Goal: Task Accomplishment & Management: Use online tool/utility

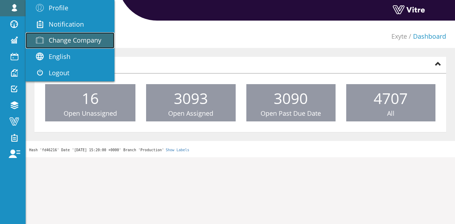
click at [67, 34] on link "Change Company" at bounding box center [70, 40] width 89 height 16
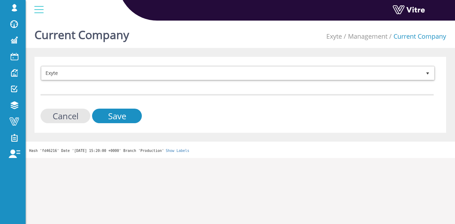
click at [173, 83] on form "Exyte 406 Cancel Save" at bounding box center [236, 95] width 393 height 58
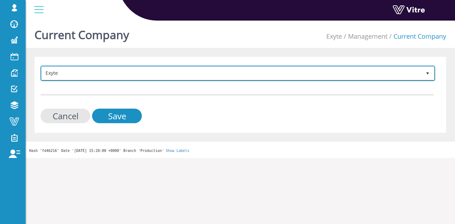
click at [170, 71] on span "Exyte" at bounding box center [231, 73] width 379 height 13
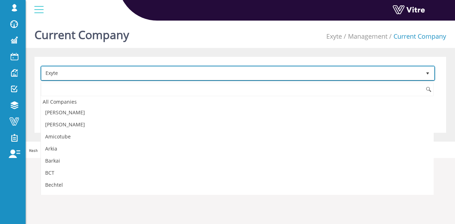
scroll to position [185, 0]
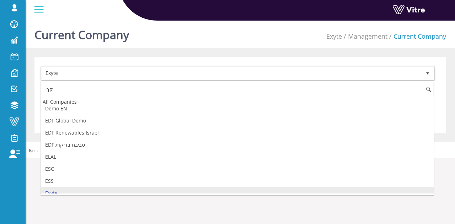
type input "ק"
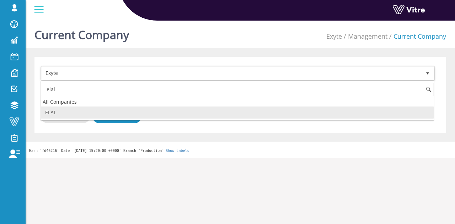
scroll to position [0, 0]
click at [124, 110] on li "ELAL" at bounding box center [237, 113] width 392 height 12
type input "elal"
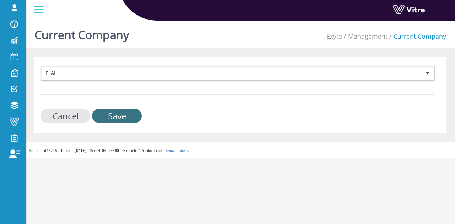
click at [124, 110] on input "Save" at bounding box center [117, 116] width 50 height 15
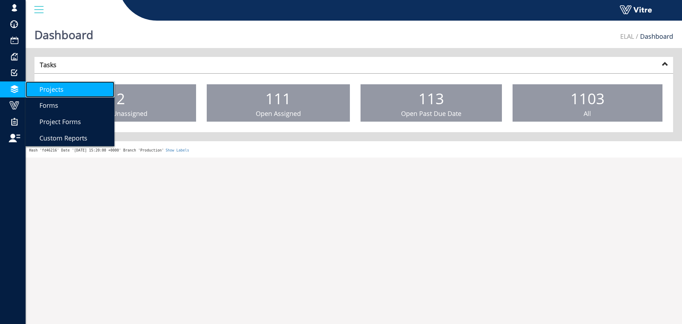
click at [51, 96] on link "Projects" at bounding box center [70, 89] width 89 height 16
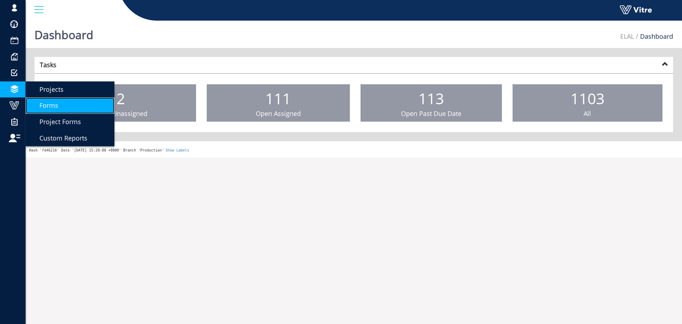
click at [53, 108] on span "Forms" at bounding box center [44, 105] width 27 height 9
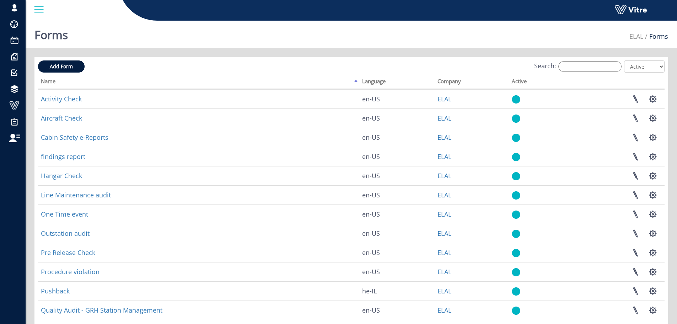
click at [580, 75] on div "Add Form Search: All Active Not Active Processing... Name Language Company Acti…" at bounding box center [351, 228] width 626 height 336
click at [580, 72] on div "Search: All Active Not Active" at bounding box center [351, 66] width 626 height 13
click at [580, 69] on input "Search:" at bounding box center [589, 66] width 63 height 11
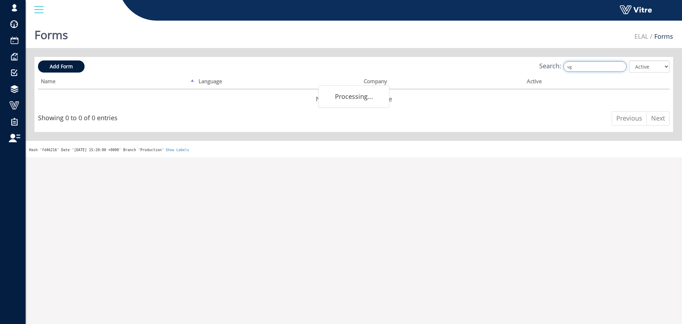
type input "v"
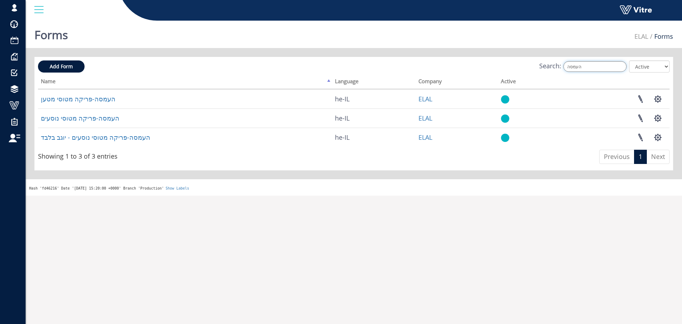
type input "העמסה"
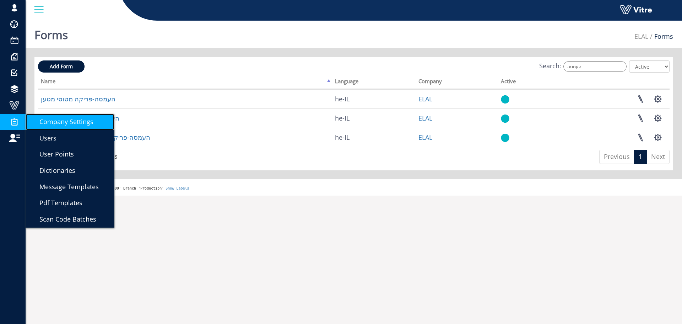
click at [39, 120] on span "Company Settings" at bounding box center [62, 121] width 63 height 9
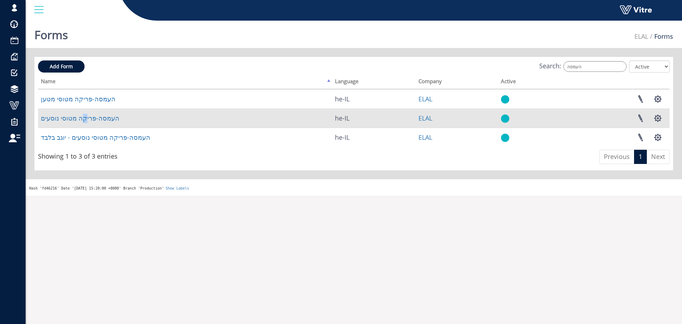
click at [81, 108] on td "העמסה-פריקה מטוסי נוסעים" at bounding box center [185, 117] width 294 height 19
click at [83, 117] on link "העמסה-פריקה מטוסי נוסעים" at bounding box center [80, 118] width 78 height 9
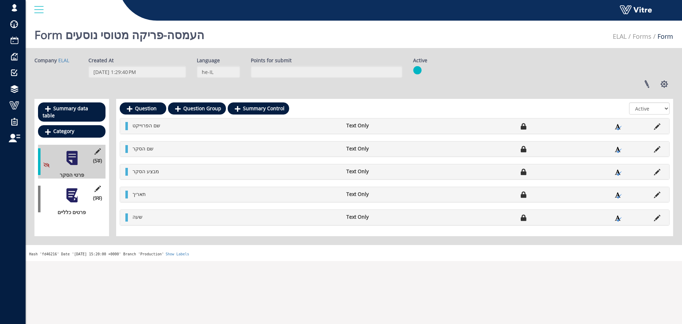
click at [74, 197] on div "(9 ) פרטים כלליים" at bounding box center [71, 199] width 67 height 34
click at [78, 189] on div at bounding box center [72, 195] width 16 height 16
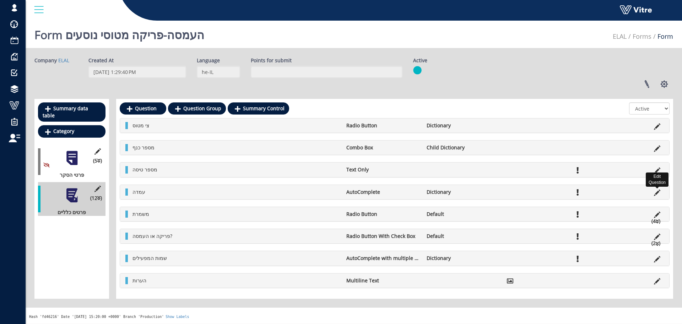
click at [655, 191] on icon at bounding box center [657, 192] width 6 height 6
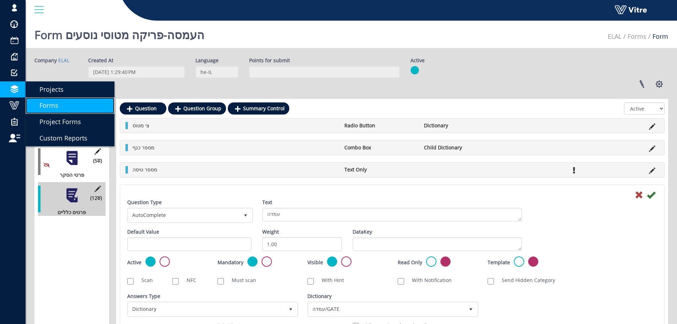
click at [55, 102] on span "Forms" at bounding box center [44, 105] width 27 height 9
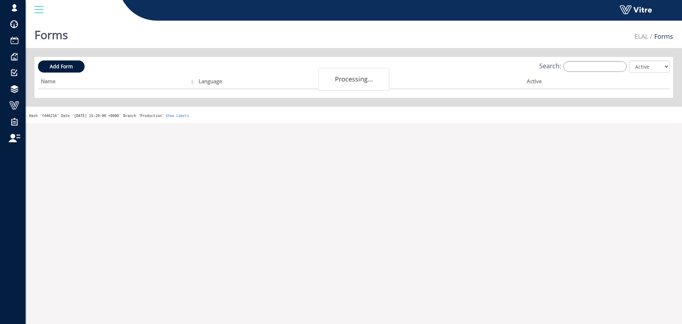
click at [587, 71] on div "Search: All Active Not Active" at bounding box center [354, 66] width 632 height 13
click at [589, 68] on input "Search:" at bounding box center [594, 66] width 63 height 11
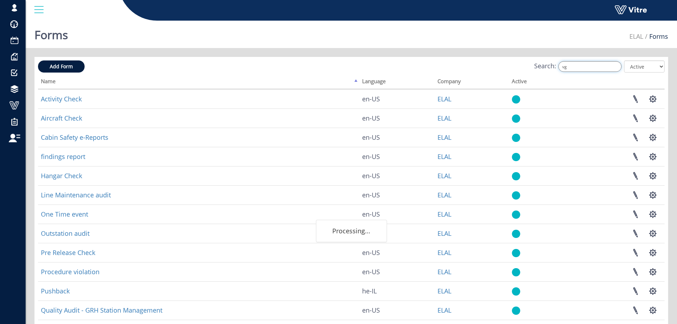
type input "v"
type input "העמסה פריקה"
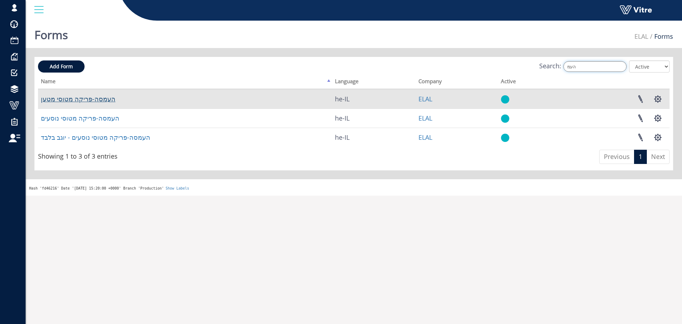
type input "העמ"
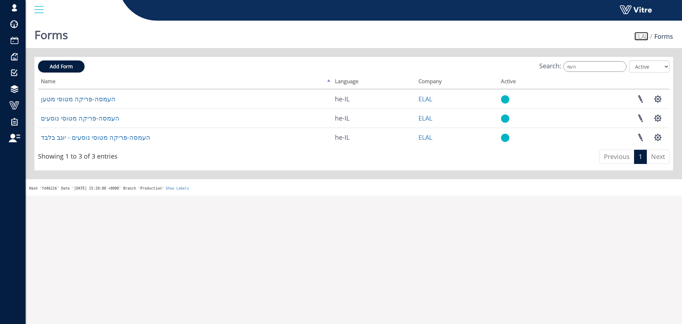
click at [643, 37] on link "ELAL" at bounding box center [641, 36] width 14 height 9
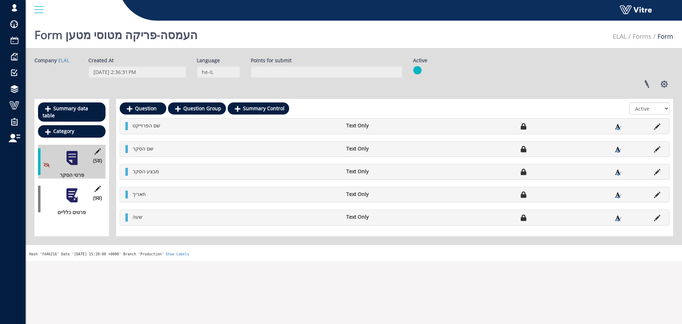
click at [71, 195] on div at bounding box center [72, 195] width 16 height 16
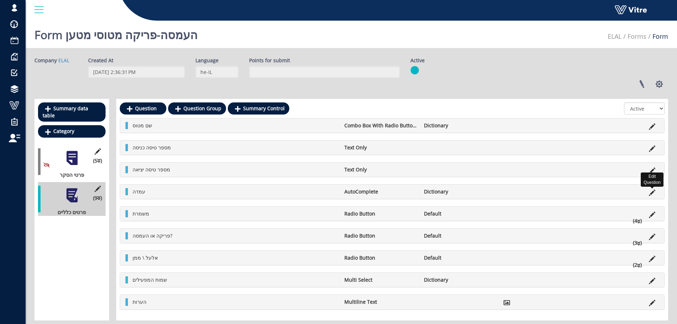
click at [650, 193] on icon at bounding box center [652, 192] width 6 height 6
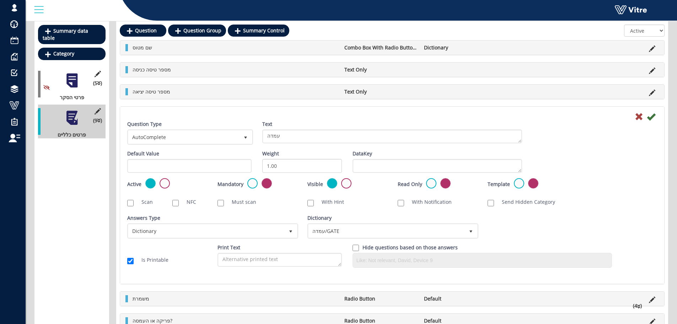
click at [636, 115] on icon at bounding box center [638, 116] width 9 height 9
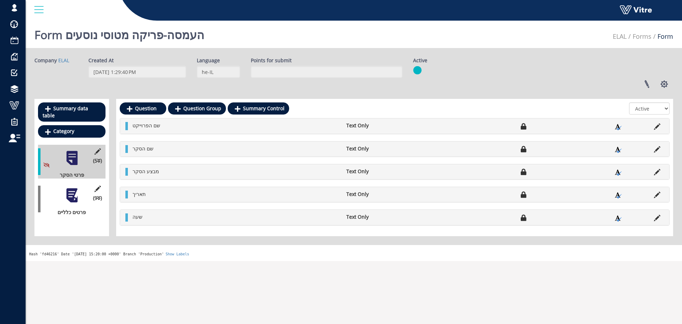
click at [78, 192] on div at bounding box center [72, 195] width 16 height 16
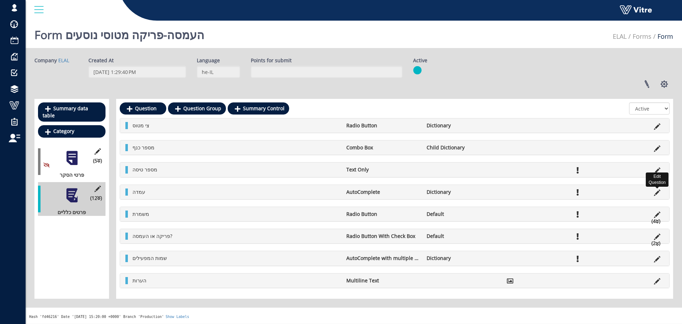
click at [659, 194] on icon at bounding box center [657, 192] width 6 height 6
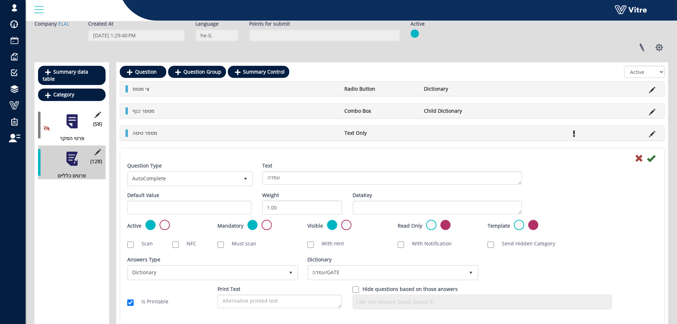
scroll to position [71, 0]
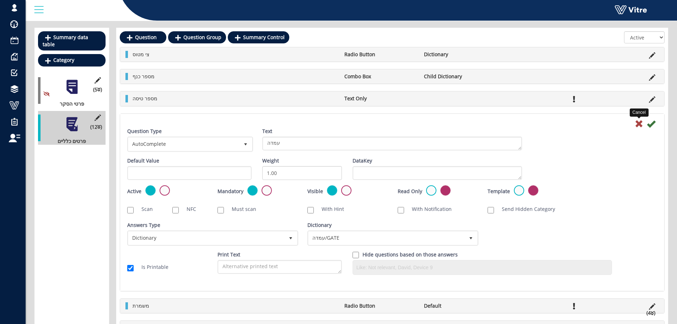
click at [642, 121] on icon at bounding box center [638, 123] width 9 height 9
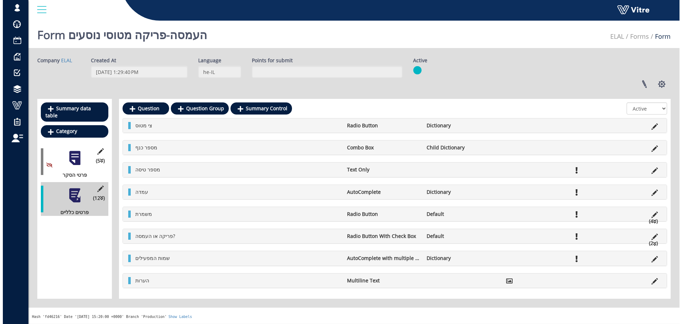
scroll to position [0, 0]
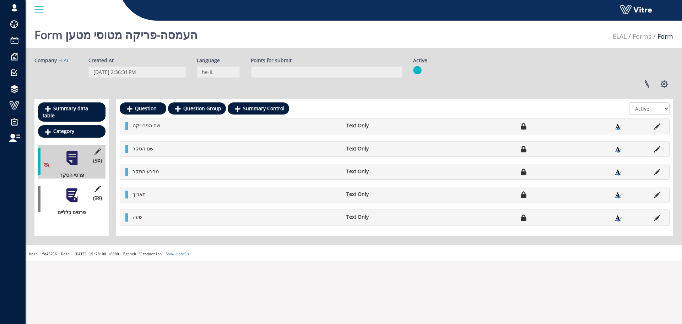
click at [87, 197] on div "(9 ) פרטים כלליים" at bounding box center [71, 199] width 67 height 34
click at [58, 186] on div "(9 ) פרטים כלליים" at bounding box center [71, 199] width 67 height 34
click at [59, 185] on div "(9 ) פרטים כלליים" at bounding box center [71, 199] width 67 height 34
click at [61, 189] on div "(9 ) פרטים כלליים" at bounding box center [71, 199] width 67 height 34
click at [63, 190] on div "(9 ) פרטים כלליים" at bounding box center [71, 199] width 67 height 34
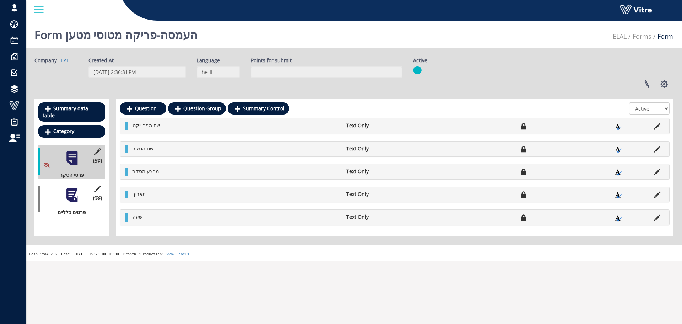
click at [63, 190] on div "(9 ) פרטים כלליים" at bounding box center [71, 199] width 67 height 34
drag, startPoint x: 94, startPoint y: 185, endPoint x: 68, endPoint y: 200, distance: 29.6
click at [71, 195] on div at bounding box center [72, 195] width 16 height 16
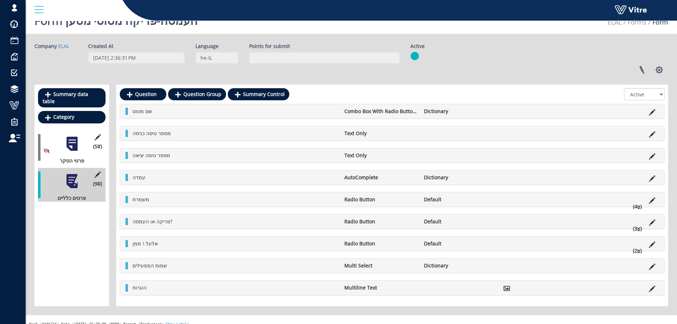
scroll to position [21, 0]
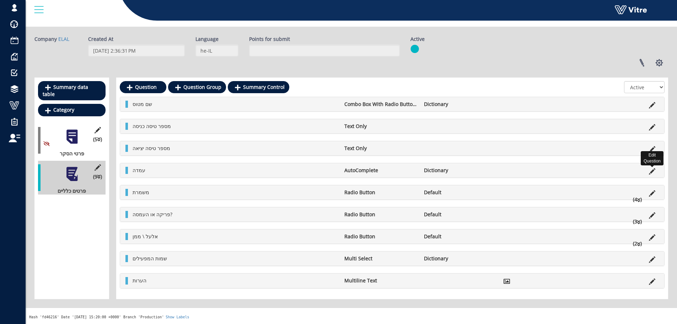
click at [650, 170] on icon at bounding box center [652, 171] width 6 height 6
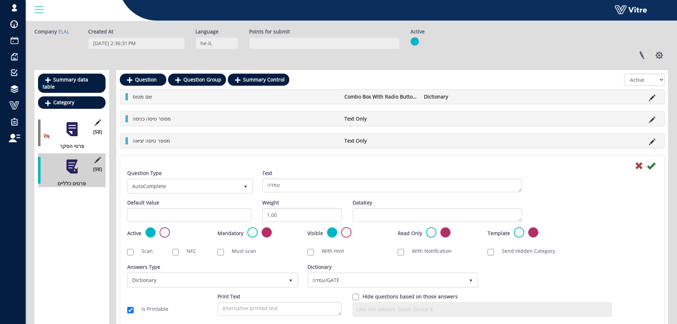
scroll to position [0, 0]
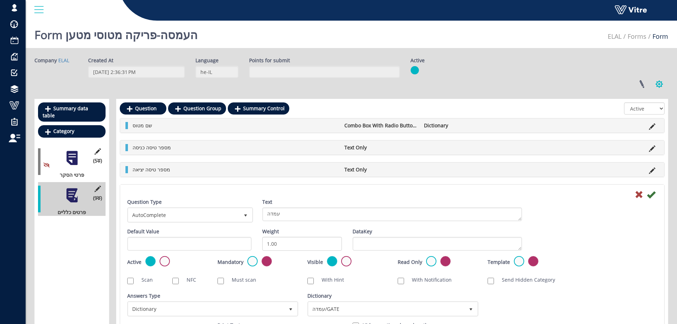
click at [655, 81] on button "button" at bounding box center [659, 84] width 18 height 19
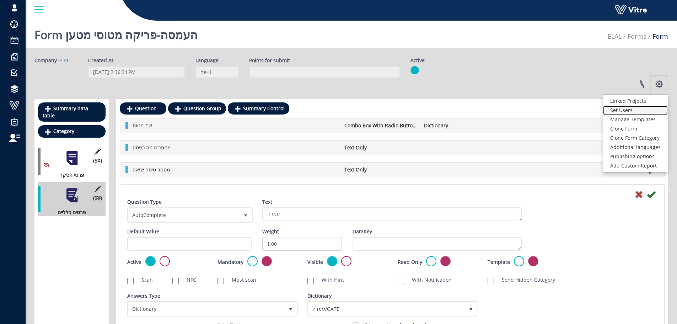
click at [648, 109] on link "Set Users" at bounding box center [635, 109] width 65 height 9
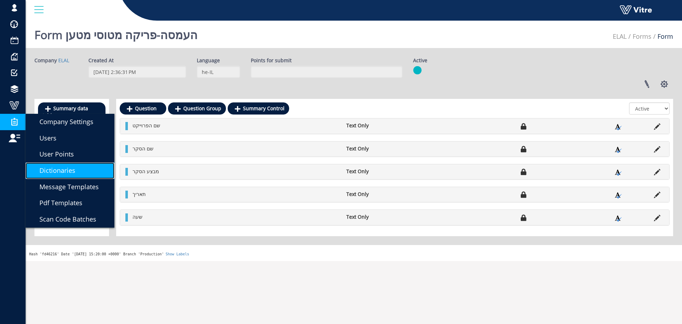
click at [58, 166] on span "Dictionaries" at bounding box center [53, 170] width 44 height 9
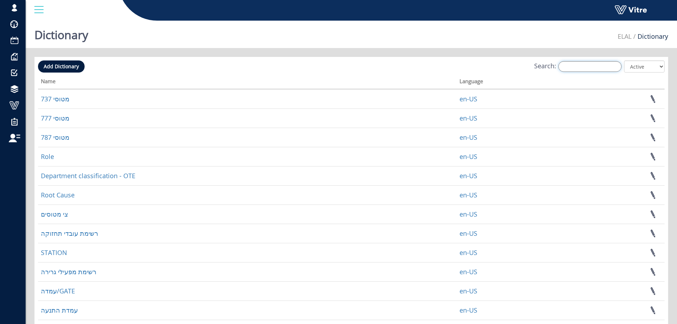
click at [599, 70] on input "Search:" at bounding box center [589, 66] width 63 height 11
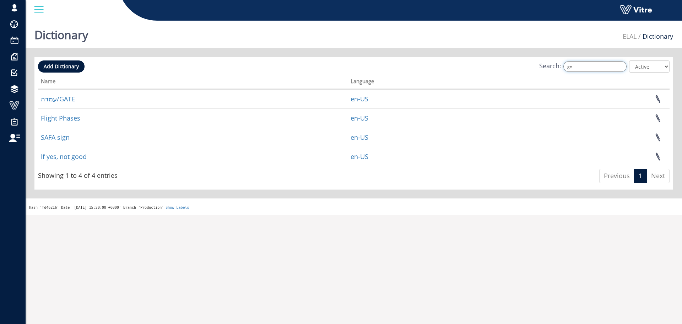
type input "g"
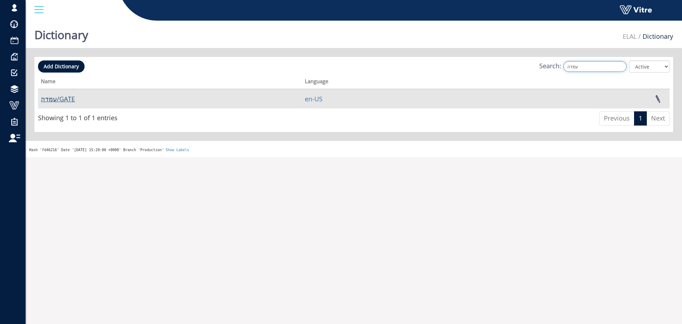
type input "עמדה"
click at [57, 96] on link "עמדה/GATE" at bounding box center [58, 98] width 34 height 9
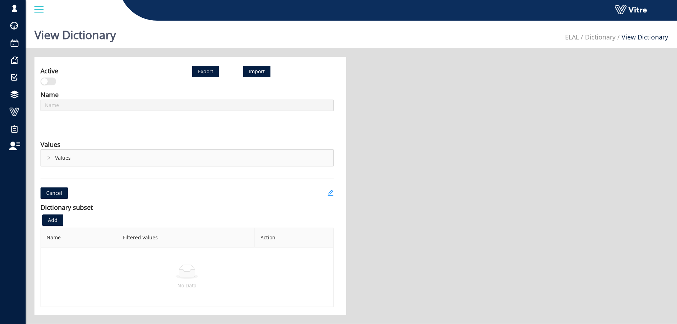
type input "עמדה/GATE"
click at [47, 160] on icon "right" at bounding box center [49, 158] width 4 height 4
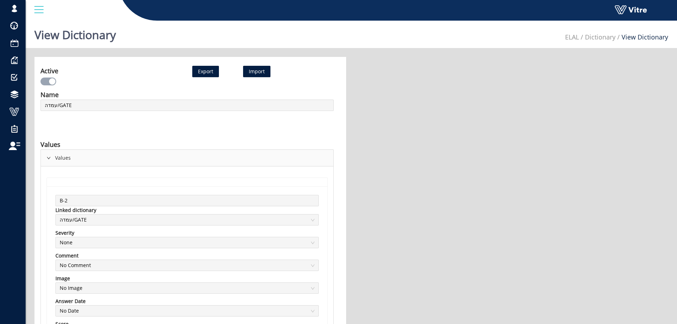
click at [48, 156] on icon "right" at bounding box center [49, 158] width 4 height 4
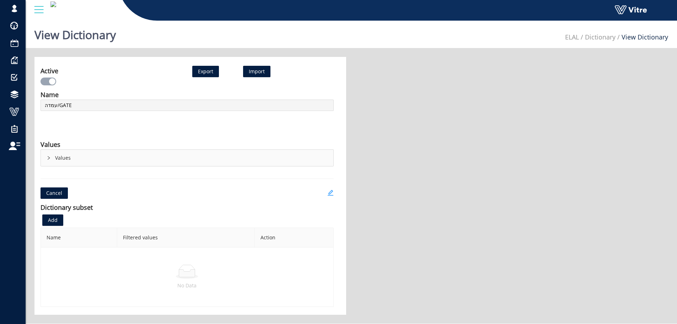
click at [48, 156] on icon "right" at bounding box center [49, 158] width 4 height 4
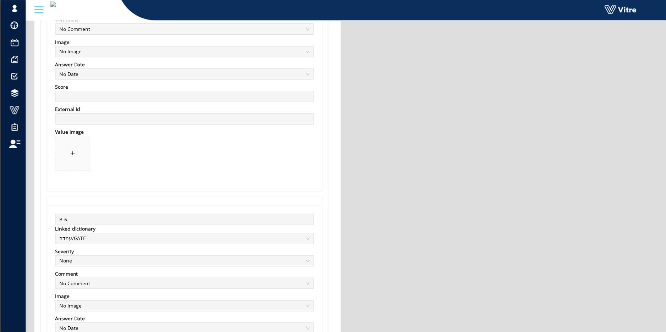
scroll to position [1009, 0]
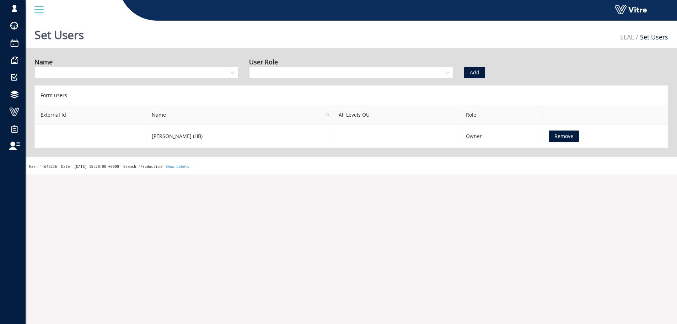
click at [327, 161] on div "Hash 'fd46216' Date '2025-09-15 15:20:00 +0000' Branch 'Production' Show Labels" at bounding box center [351, 165] width 651 height 17
drag, startPoint x: 318, startPoint y: 135, endPoint x: 317, endPoint y: 131, distance: 4.0
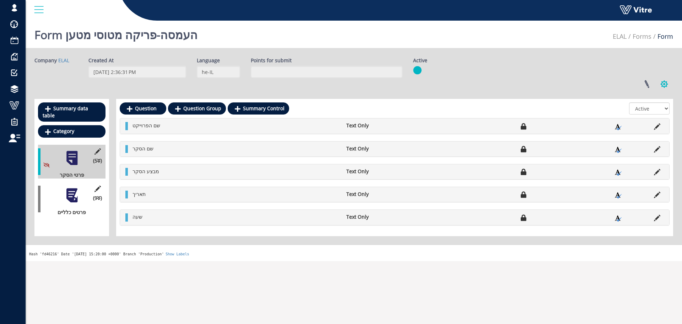
click at [660, 83] on button "button" at bounding box center [664, 84] width 18 height 19
click at [655, 100] on link "Linked Projects" at bounding box center [640, 100] width 65 height 9
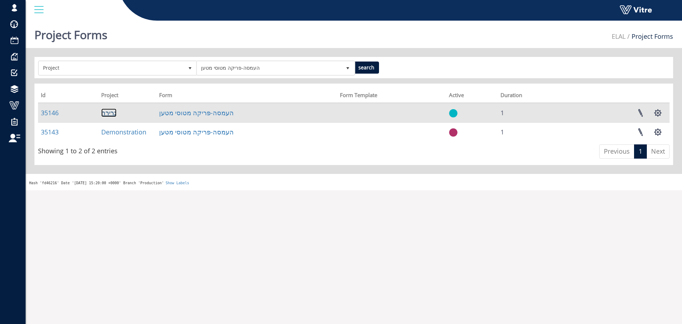
click at [104, 112] on link "גרירה" at bounding box center [108, 112] width 15 height 9
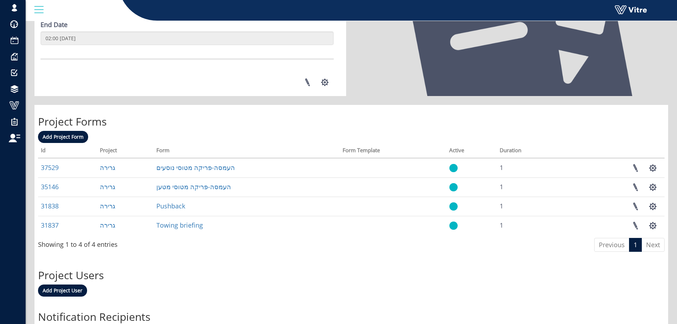
scroll to position [284, 0]
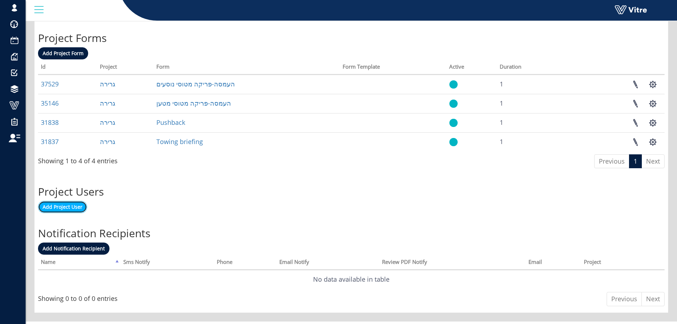
click at [76, 209] on span "Add Project User" at bounding box center [63, 206] width 40 height 7
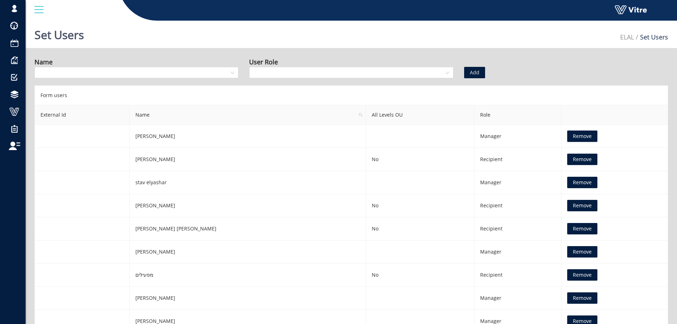
drag, startPoint x: 122, startPoint y: 56, endPoint x: 114, endPoint y: 53, distance: 9.1
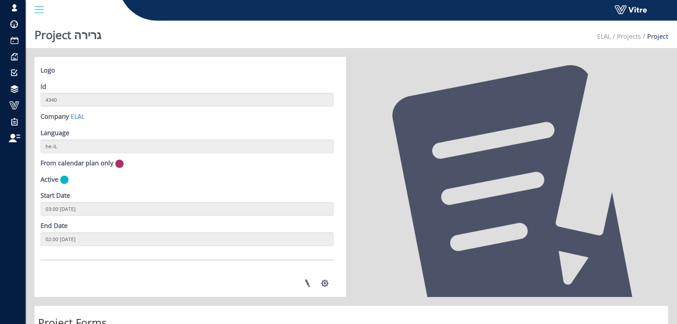
scroll to position [172, 0]
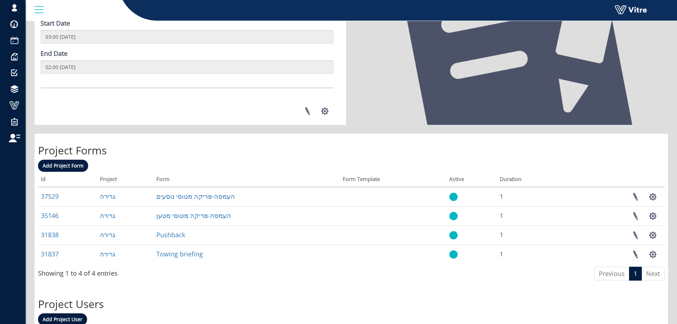
drag, startPoint x: 171, startPoint y: 80, endPoint x: 173, endPoint y: 72, distance: 7.9
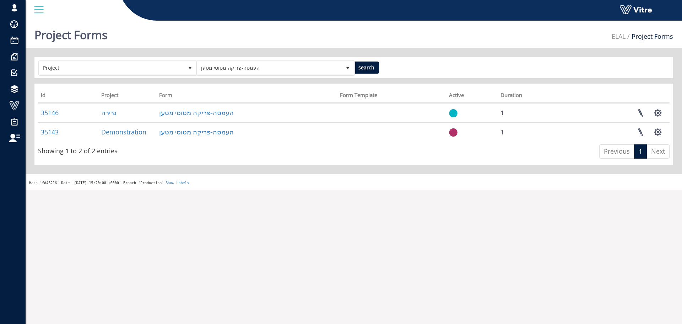
drag, startPoint x: 159, startPoint y: 25, endPoint x: 167, endPoint y: 16, distance: 11.6
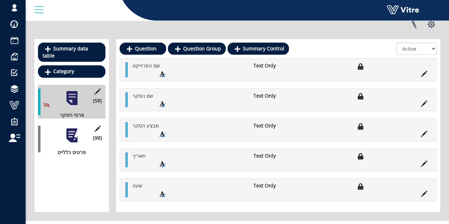
click at [76, 130] on div at bounding box center [72, 136] width 16 height 16
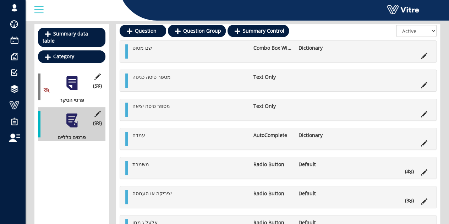
scroll to position [75, 0]
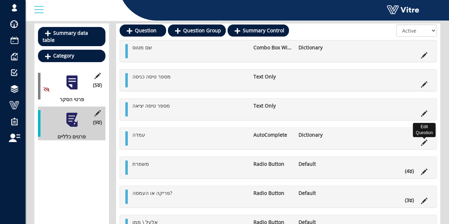
click at [423, 141] on icon at bounding box center [424, 143] width 6 height 6
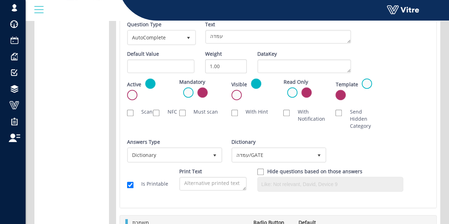
scroll to position [204, 0]
